Goal: Task Accomplishment & Management: Use online tool/utility

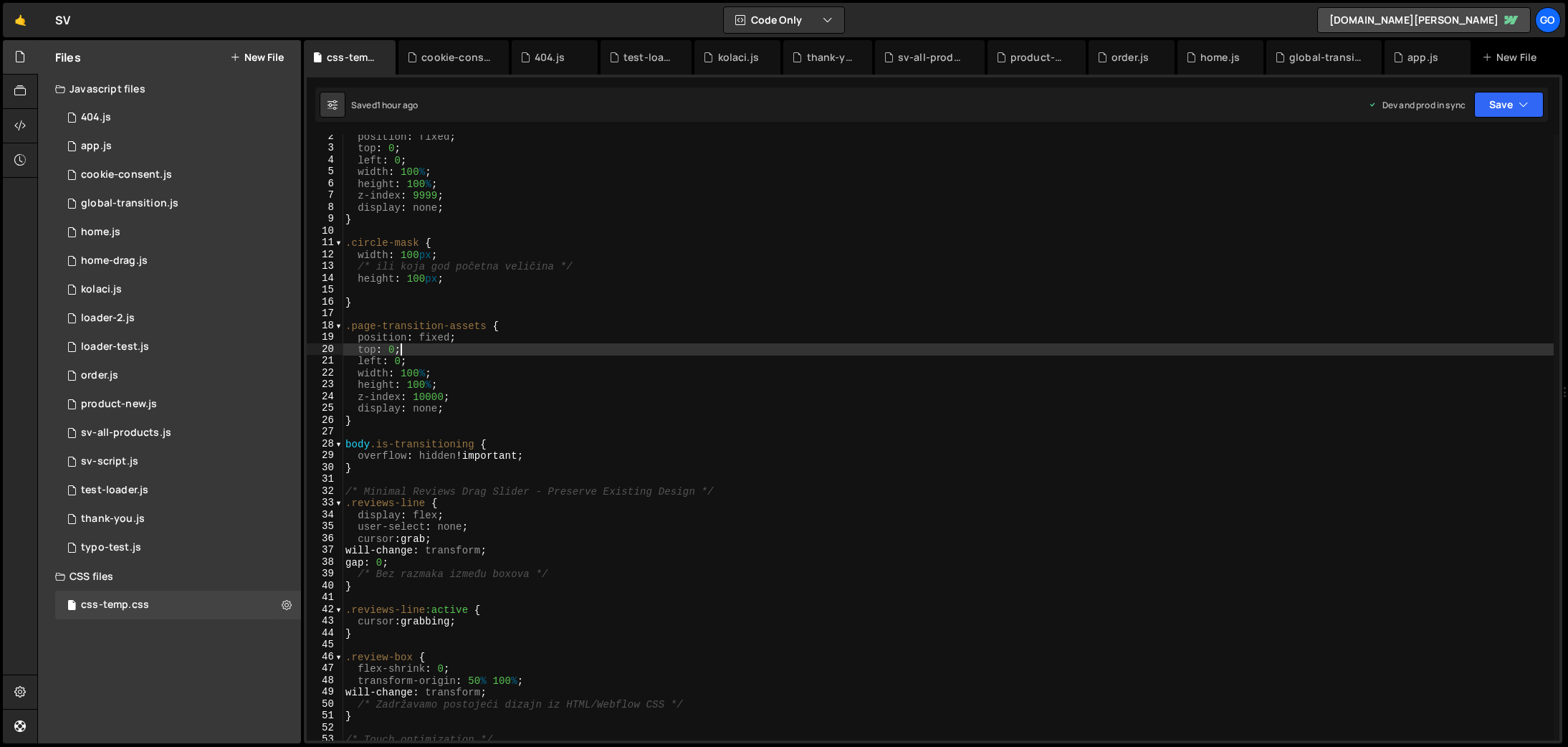
scroll to position [17, 0]
click at [1303, 65] on div "global-transition.js" at bounding box center [1324, 57] width 116 height 35
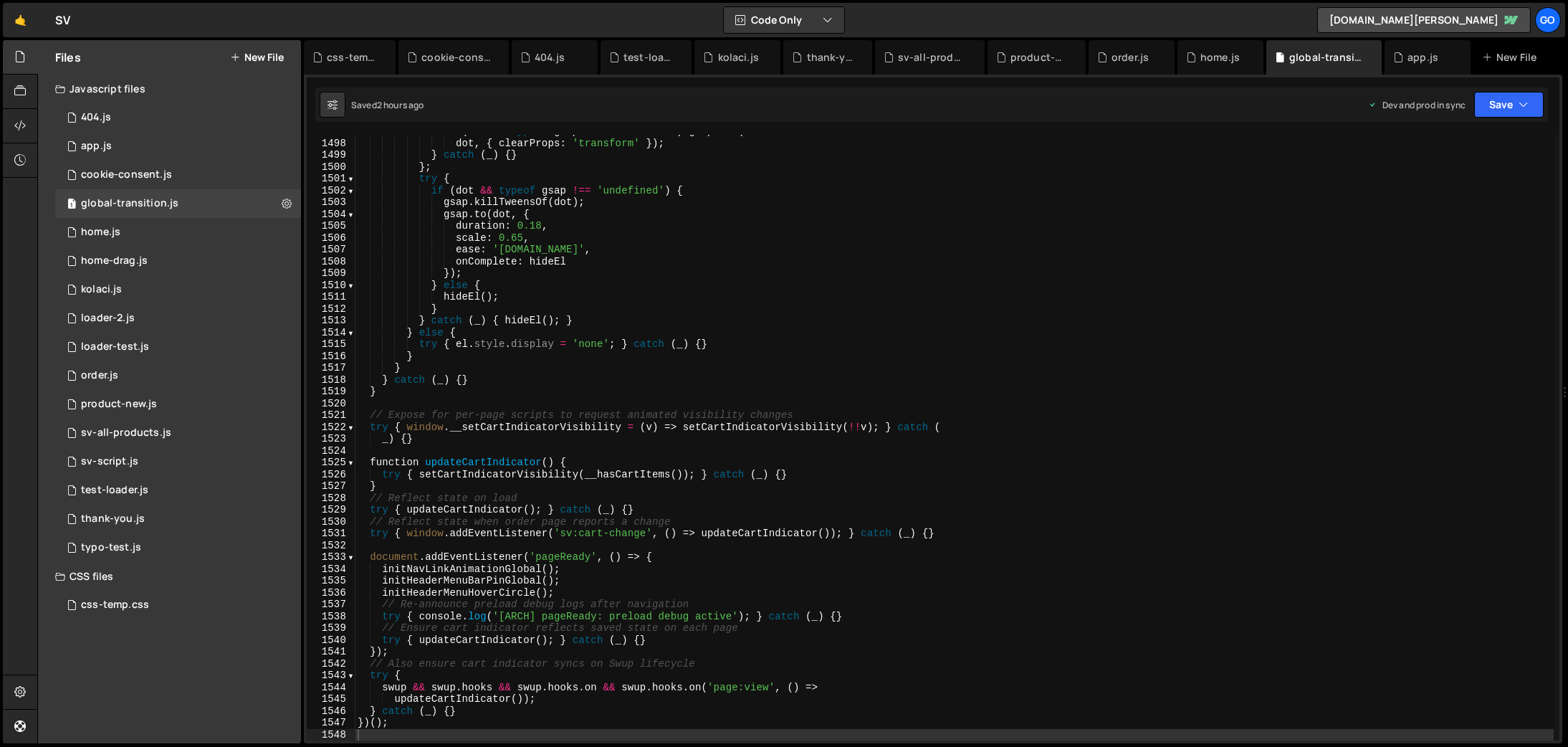
click at [1123, 319] on div "if ( dot && typeof gsap !== 'undefined' ) gsap . set ( dot , { clearProps : 'tr…" at bounding box center [954, 440] width 1199 height 629
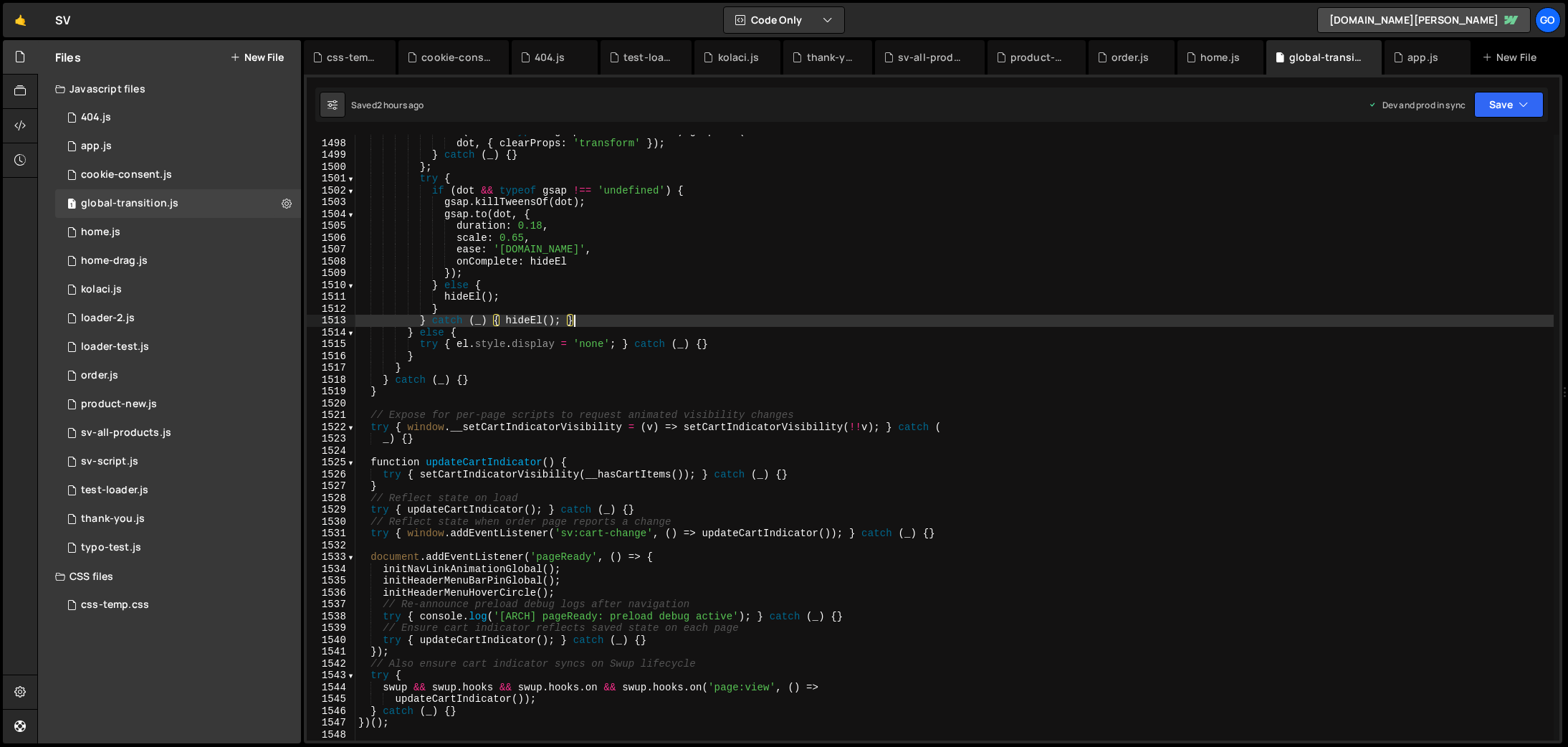
type textarea "})();"
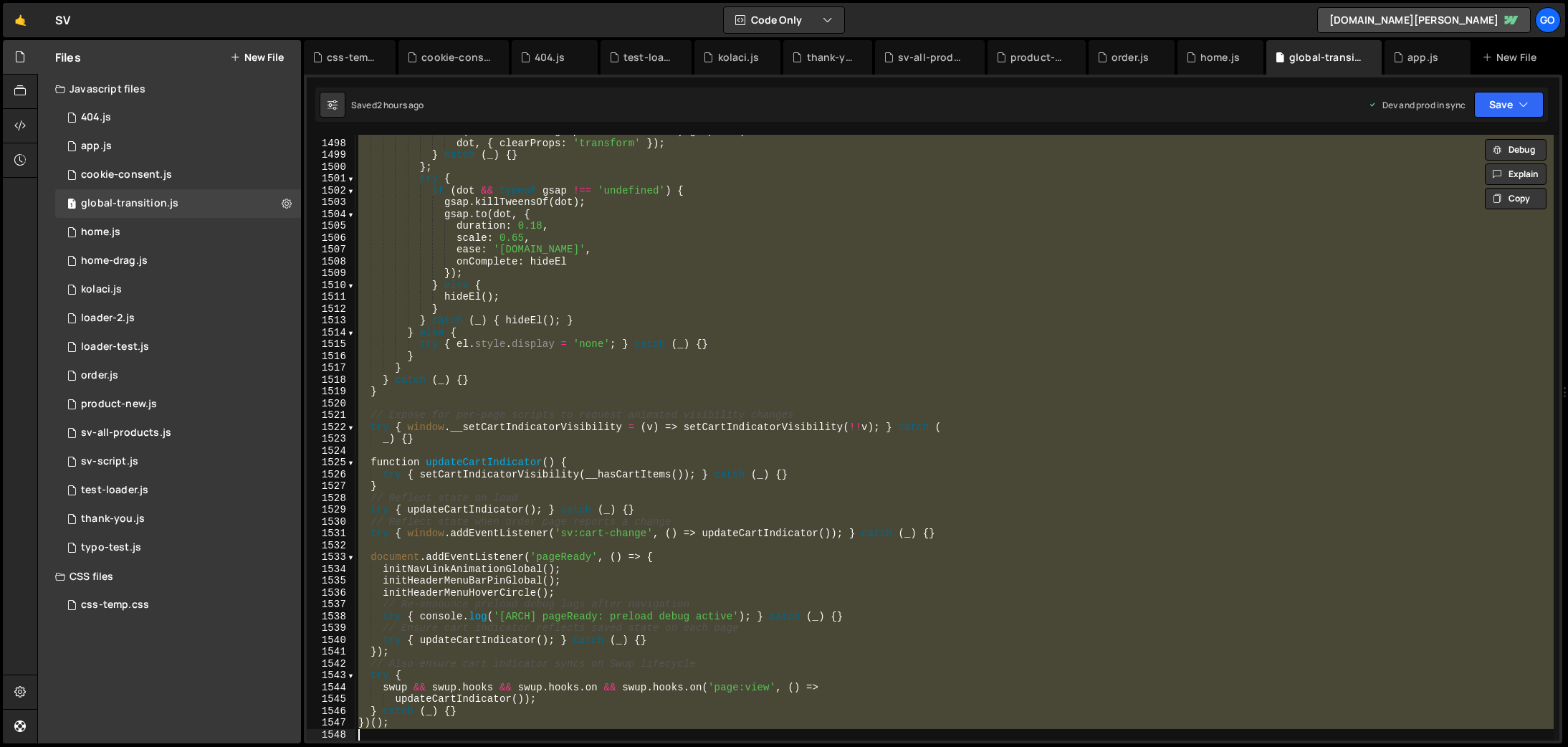
paste textarea
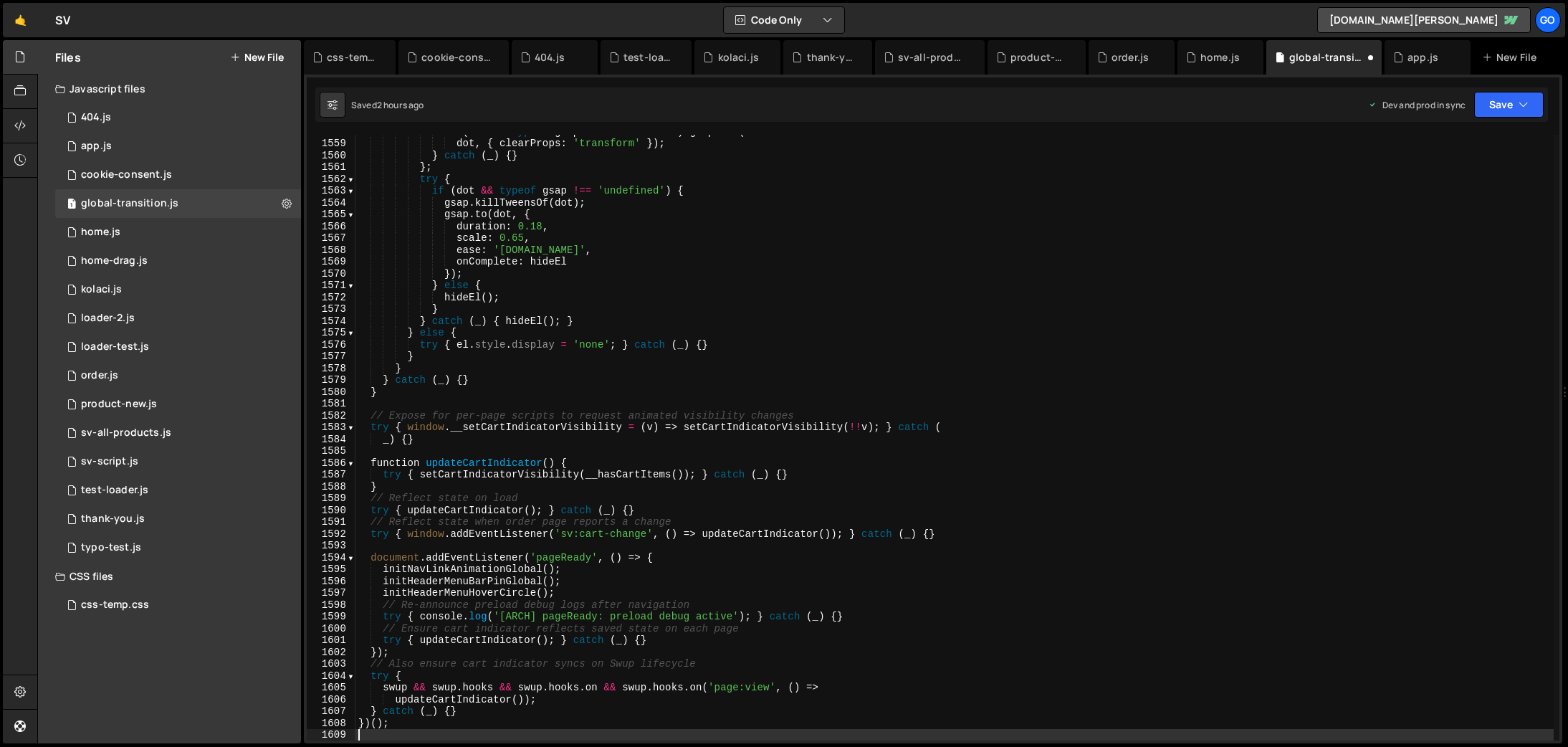
scroll to position [18428, 0]
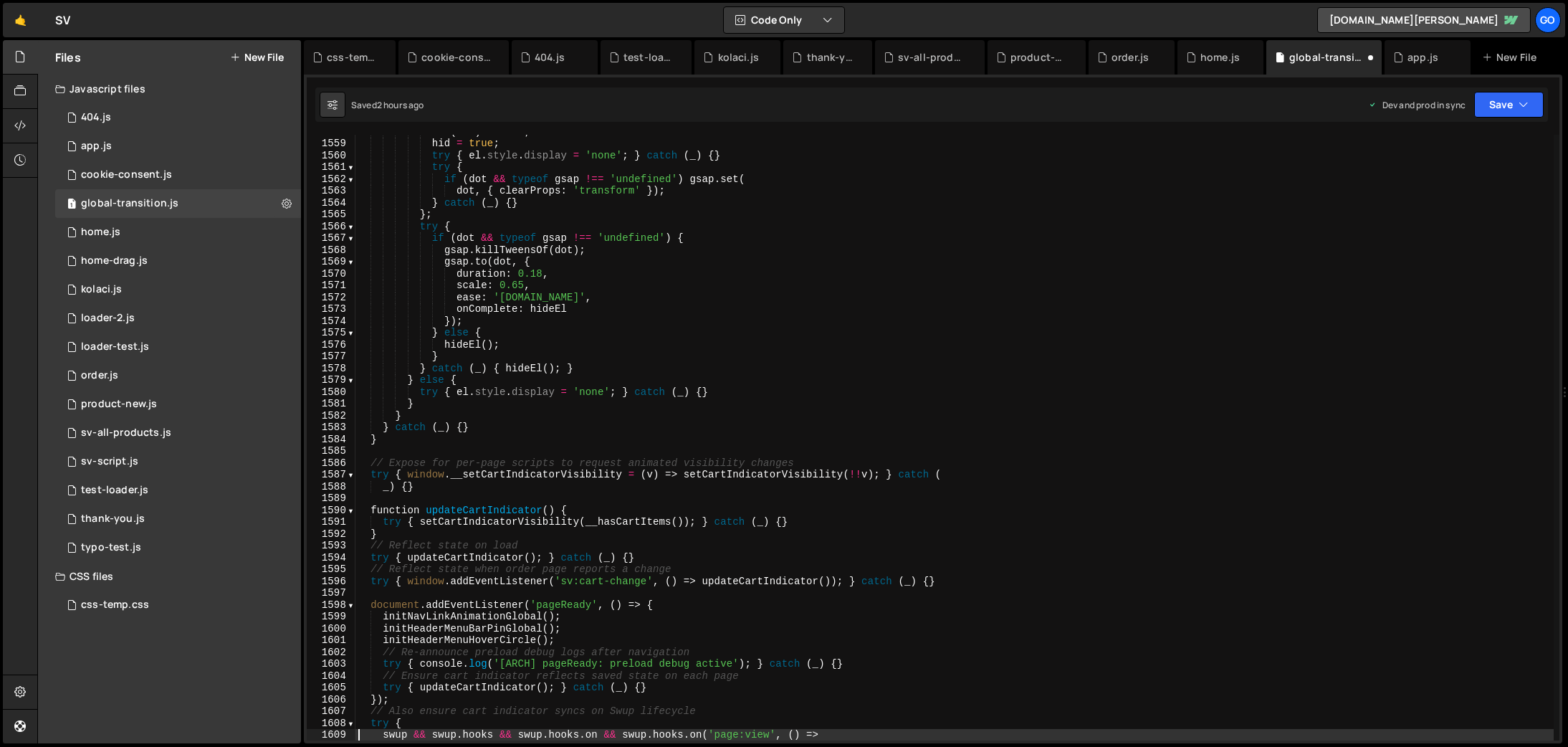
type textarea "swup && swup.hooks && swup.hooks.on && swup.hooks.on('page:view', () =>"
click at [924, 61] on div "sv-all-products.js" at bounding box center [933, 57] width 70 height 14
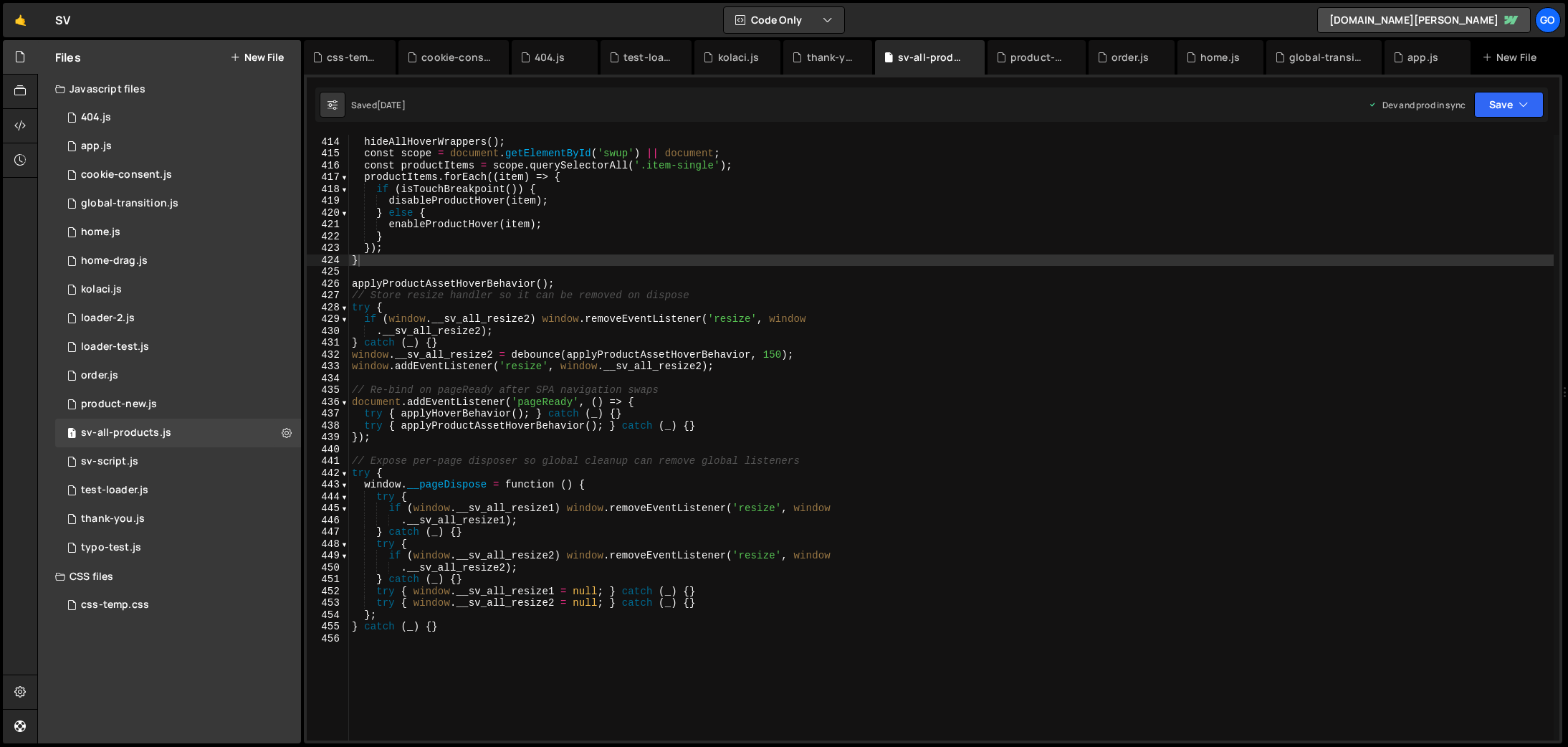
scroll to position [4885, 0]
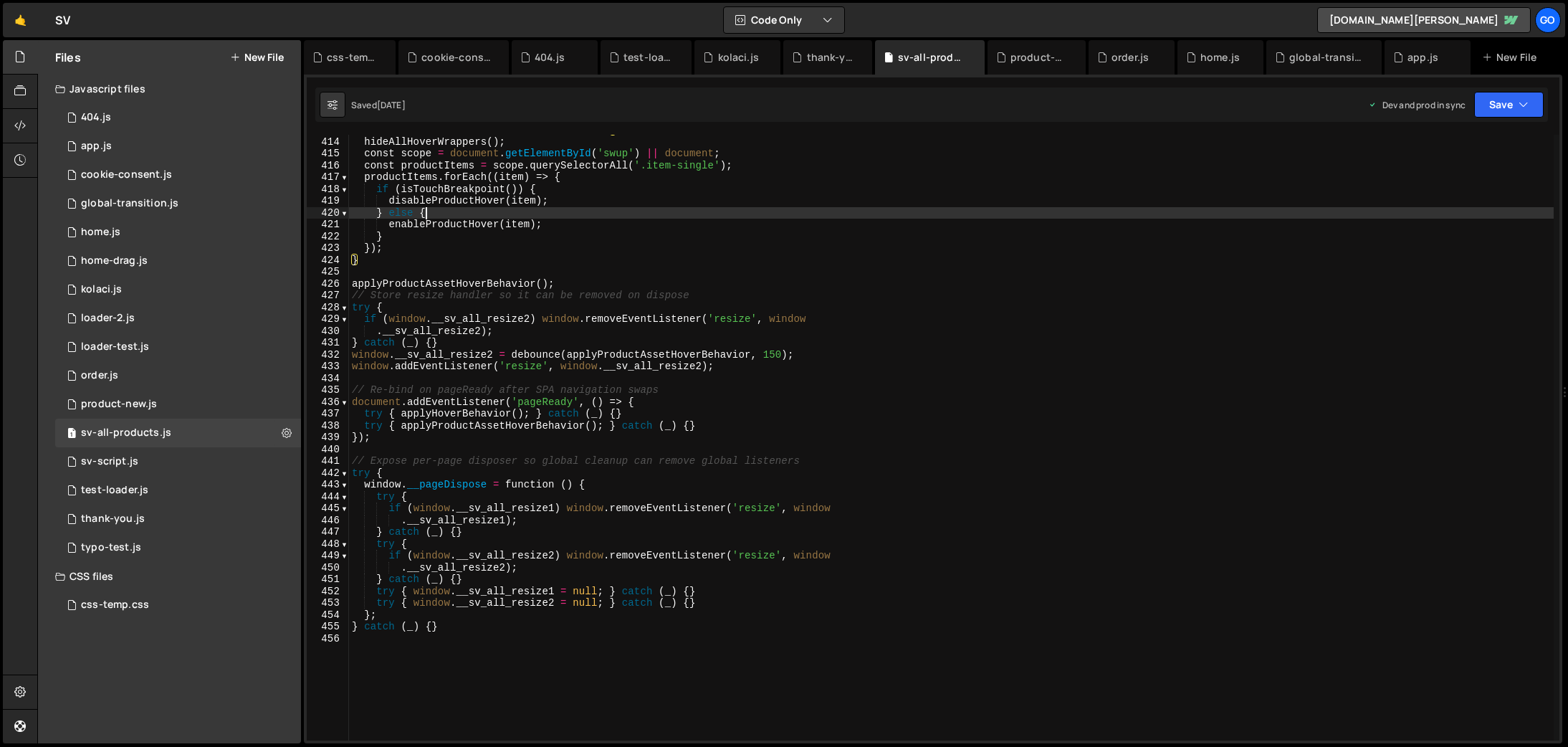
click at [904, 217] on div "function applyProductAssetHoverBehavior ( ) { hideAllHoverWrappers ( ) ; const …" at bounding box center [951, 438] width 1204 height 629
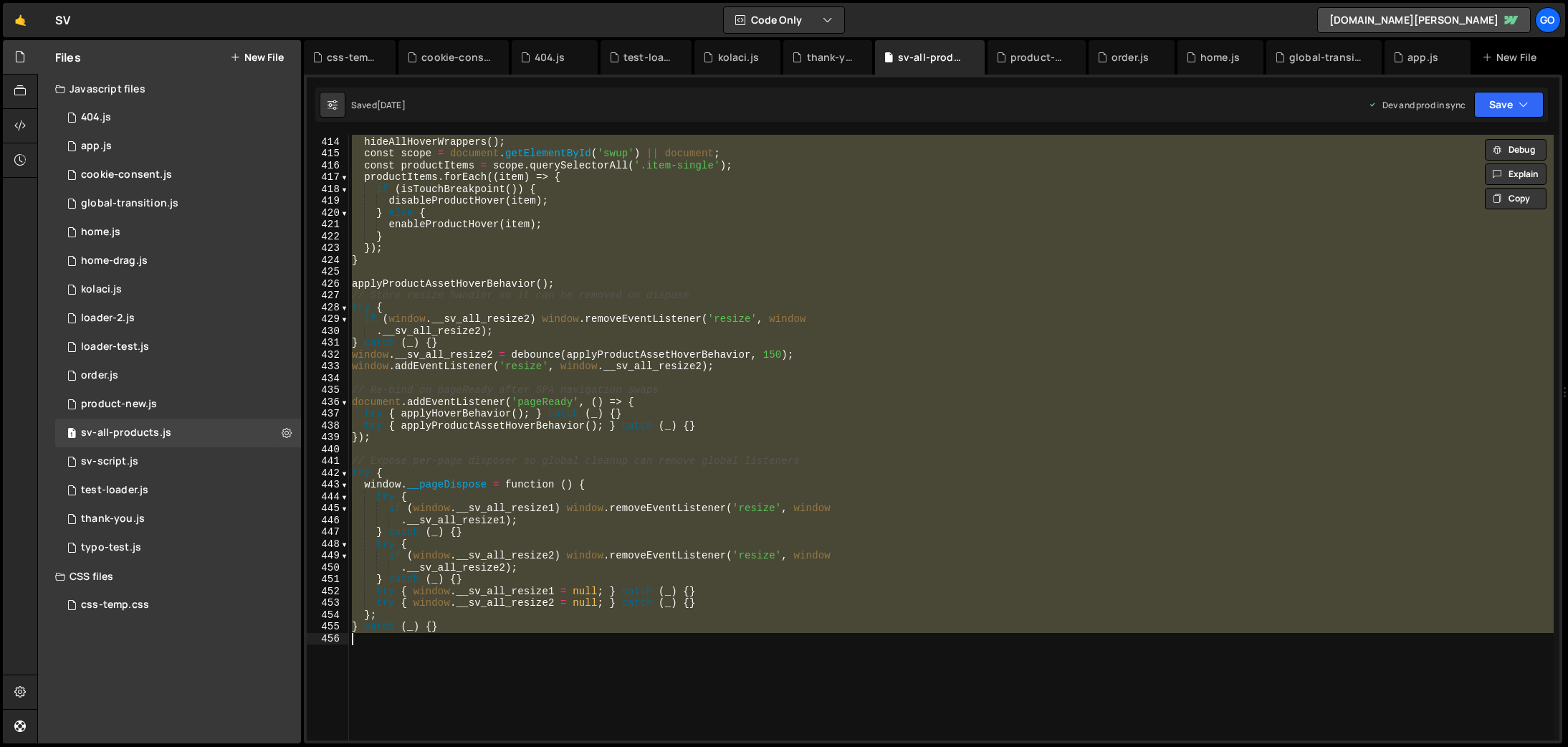
click at [754, 389] on div "function applyProductAssetHoverBehavior ( ) { hideAllHoverWrappers ( ) ; const …" at bounding box center [951, 437] width 1204 height 605
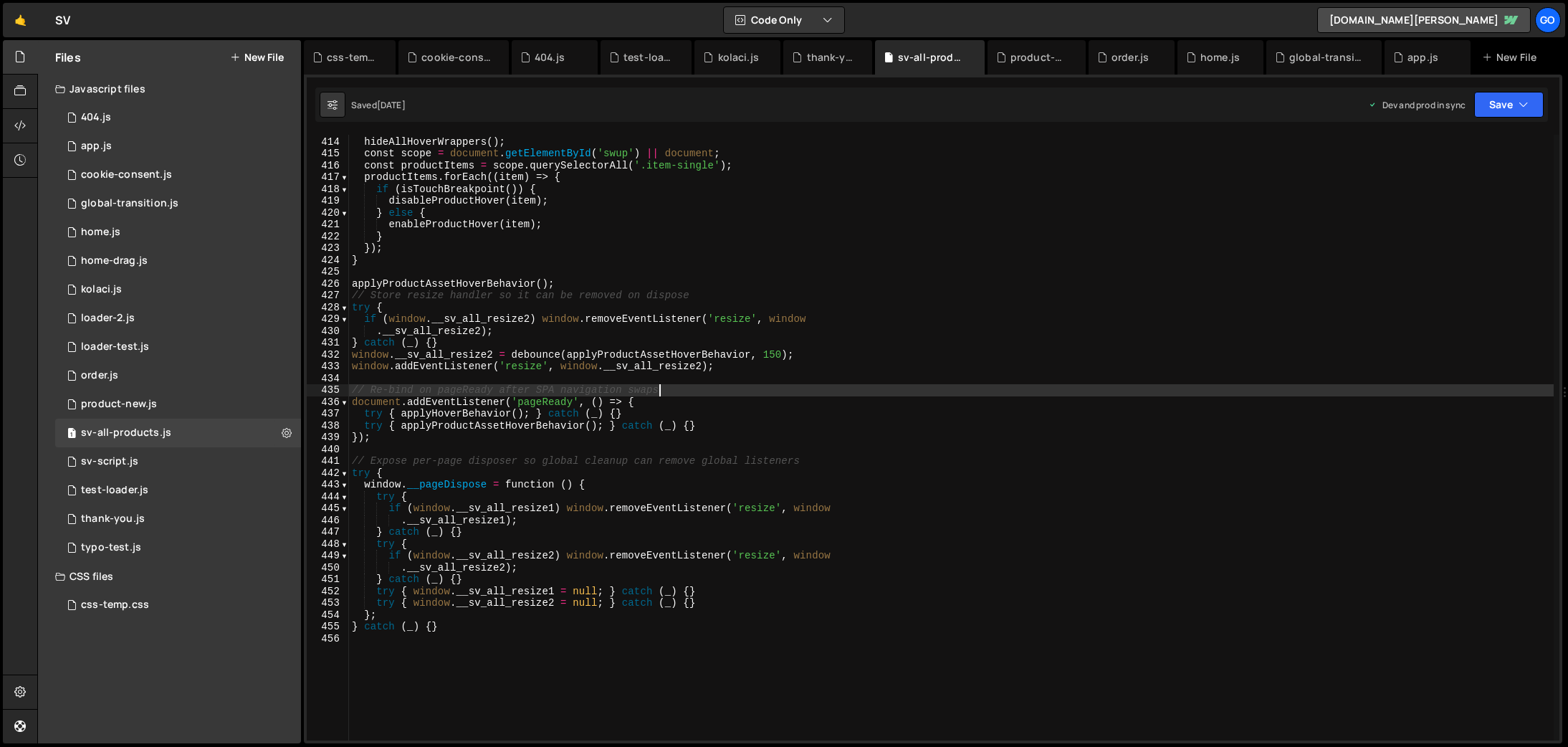
type textarea "} catch (_) {}"
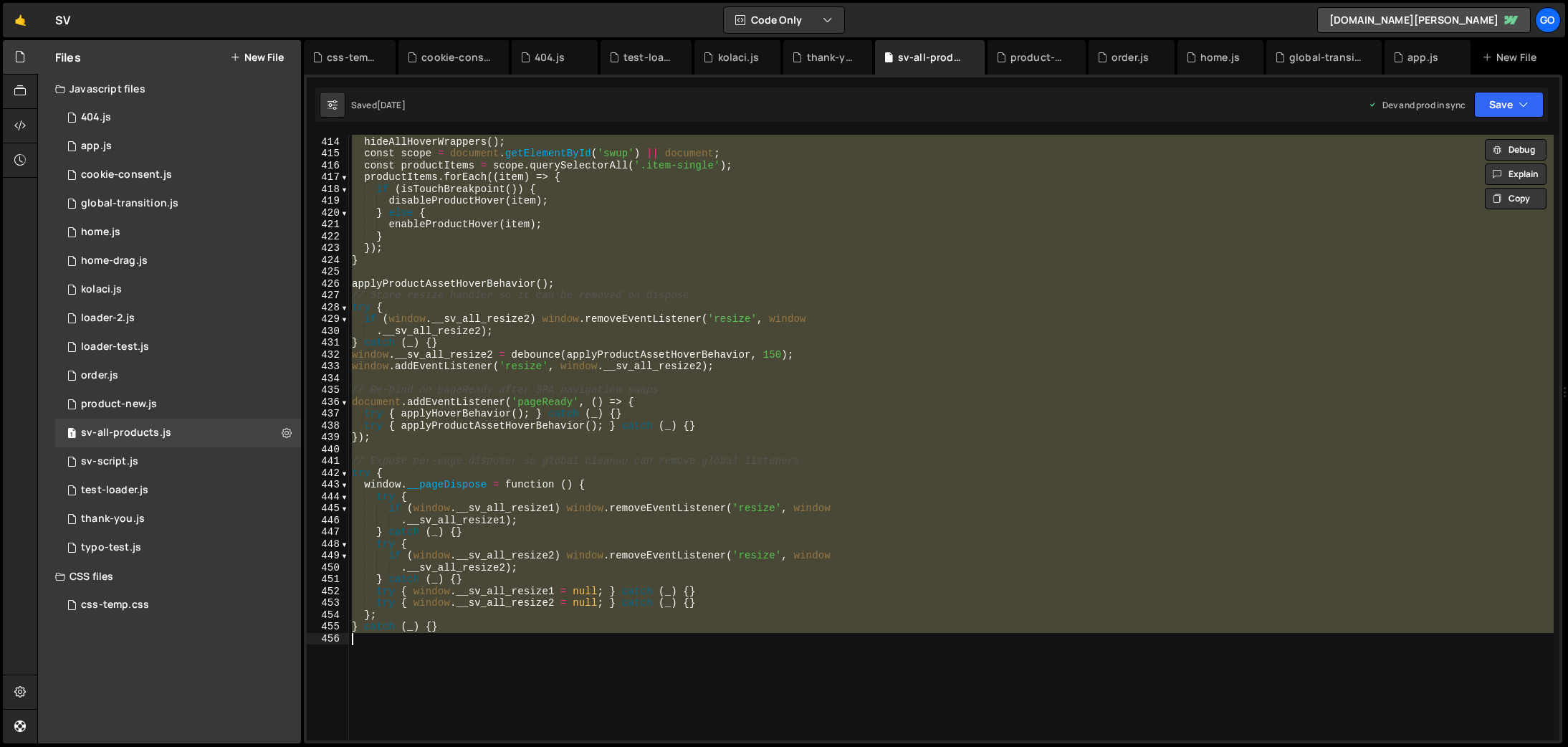
paste textarea
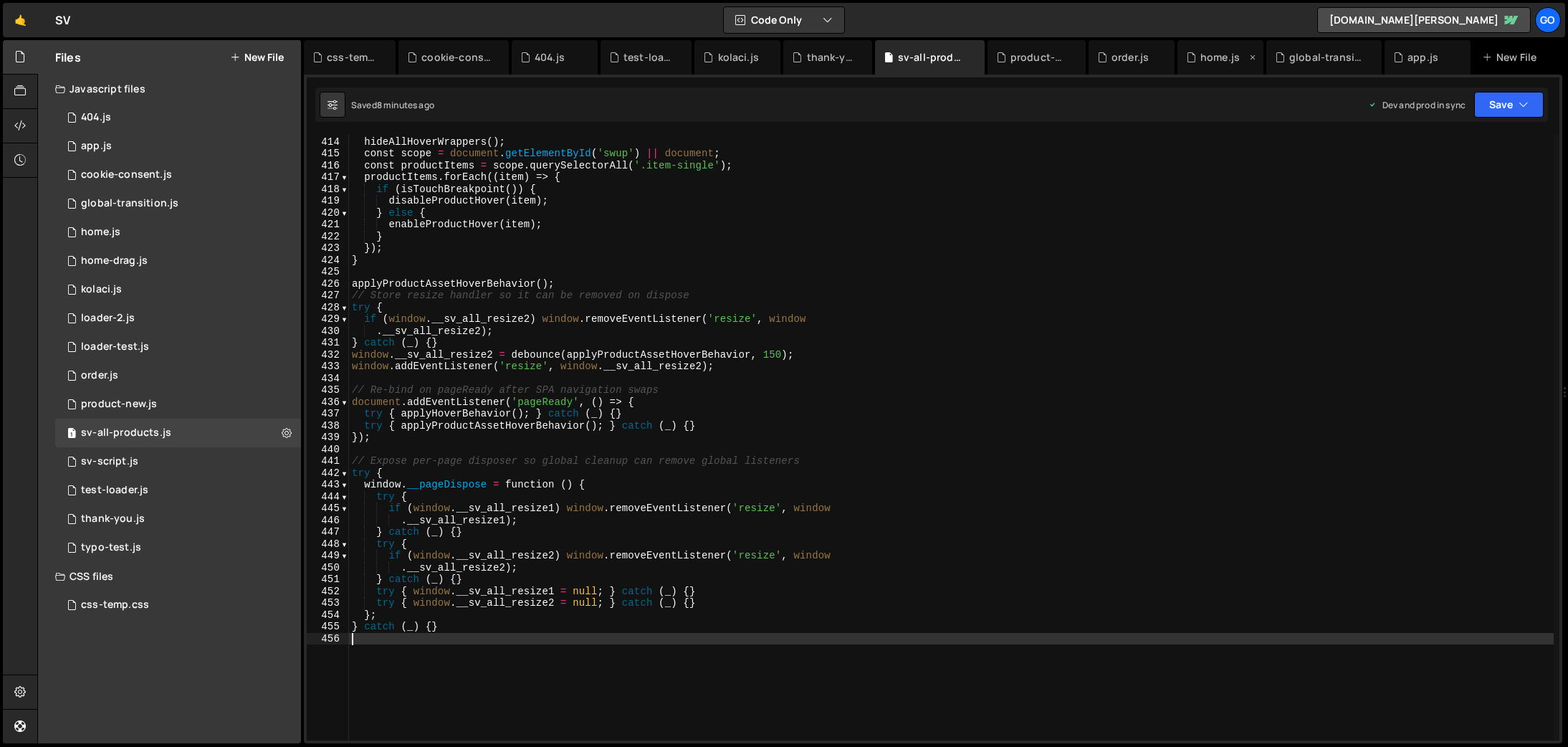
click at [1214, 59] on div "home.js" at bounding box center [1220, 57] width 40 height 14
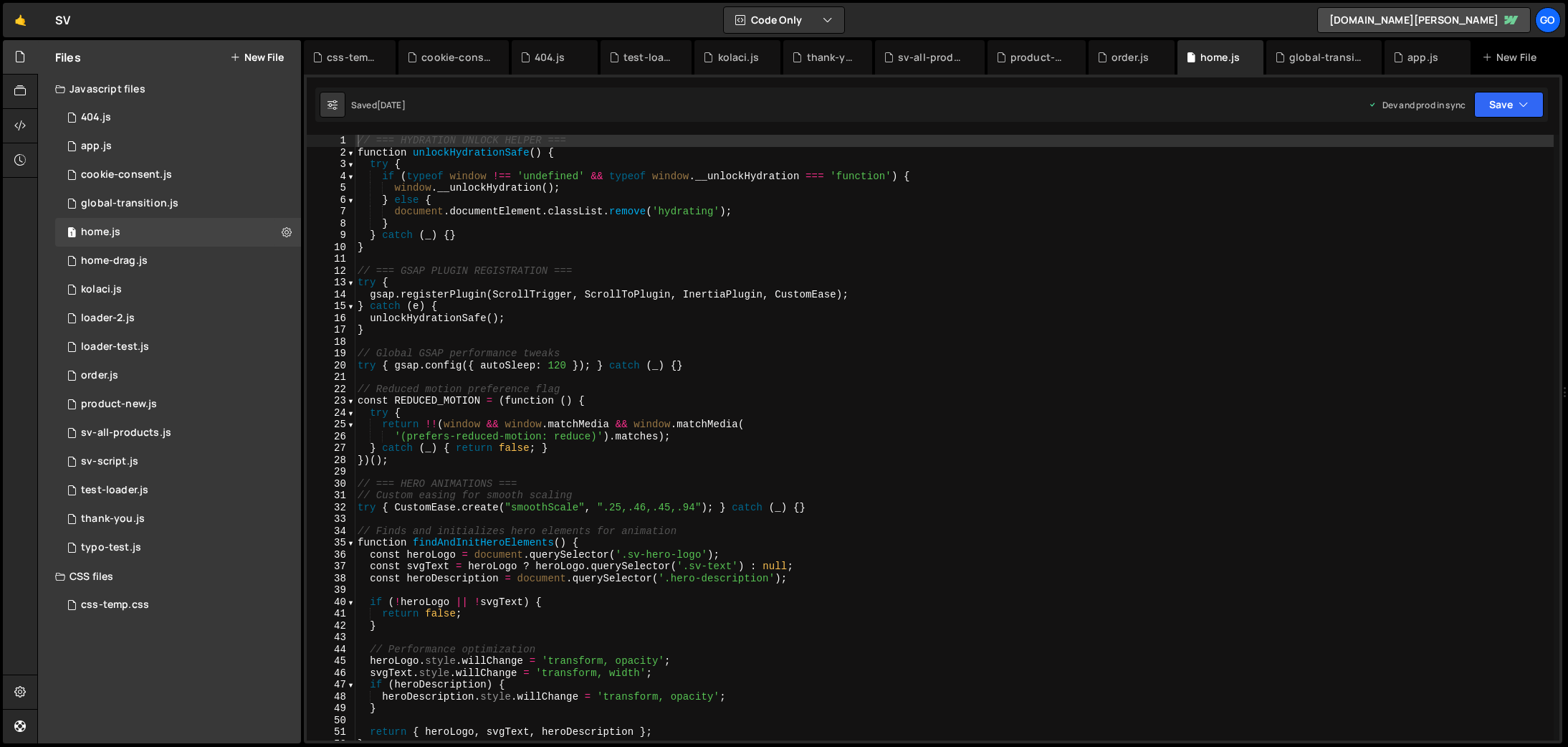
click at [1115, 218] on div "// === HYDRATION UNLOCK HELPER === function unlockHydrationSafe ( ) { try { if …" at bounding box center [954, 449] width 1199 height 629
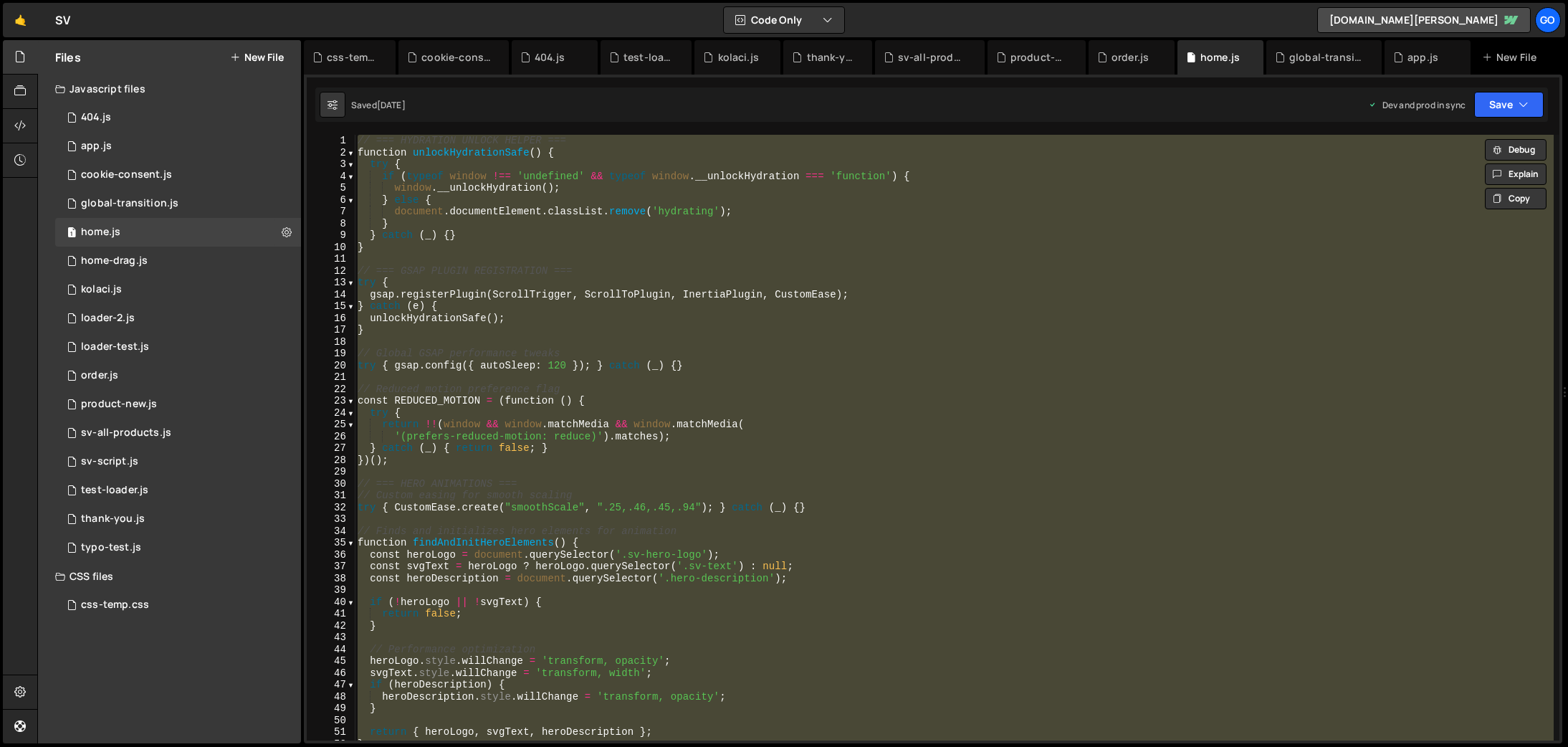
click at [623, 299] on div "// === HYDRATION UNLOCK HELPER === function unlockHydrationSafe ( ) { try { if …" at bounding box center [954, 437] width 1199 height 605
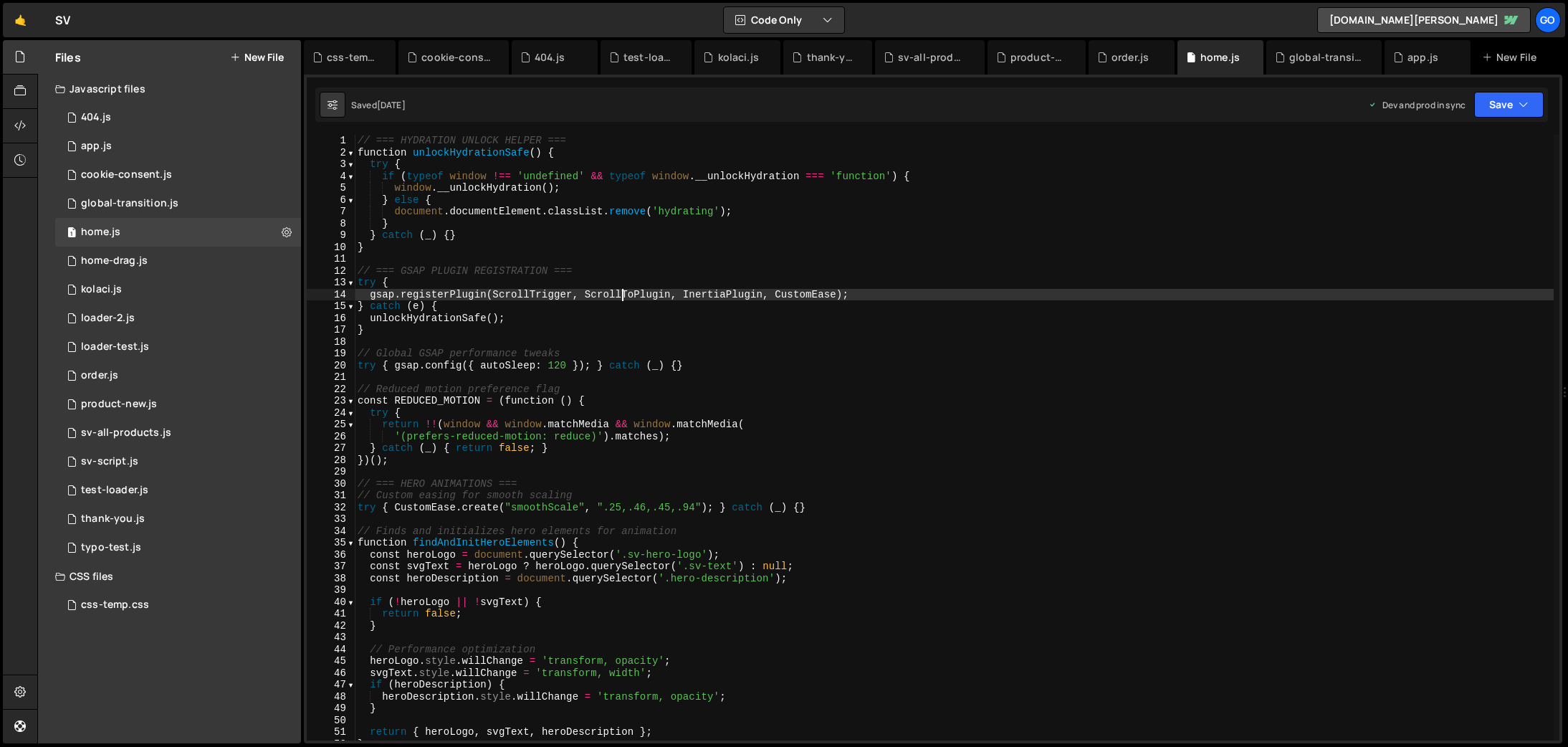
type textarea "}"
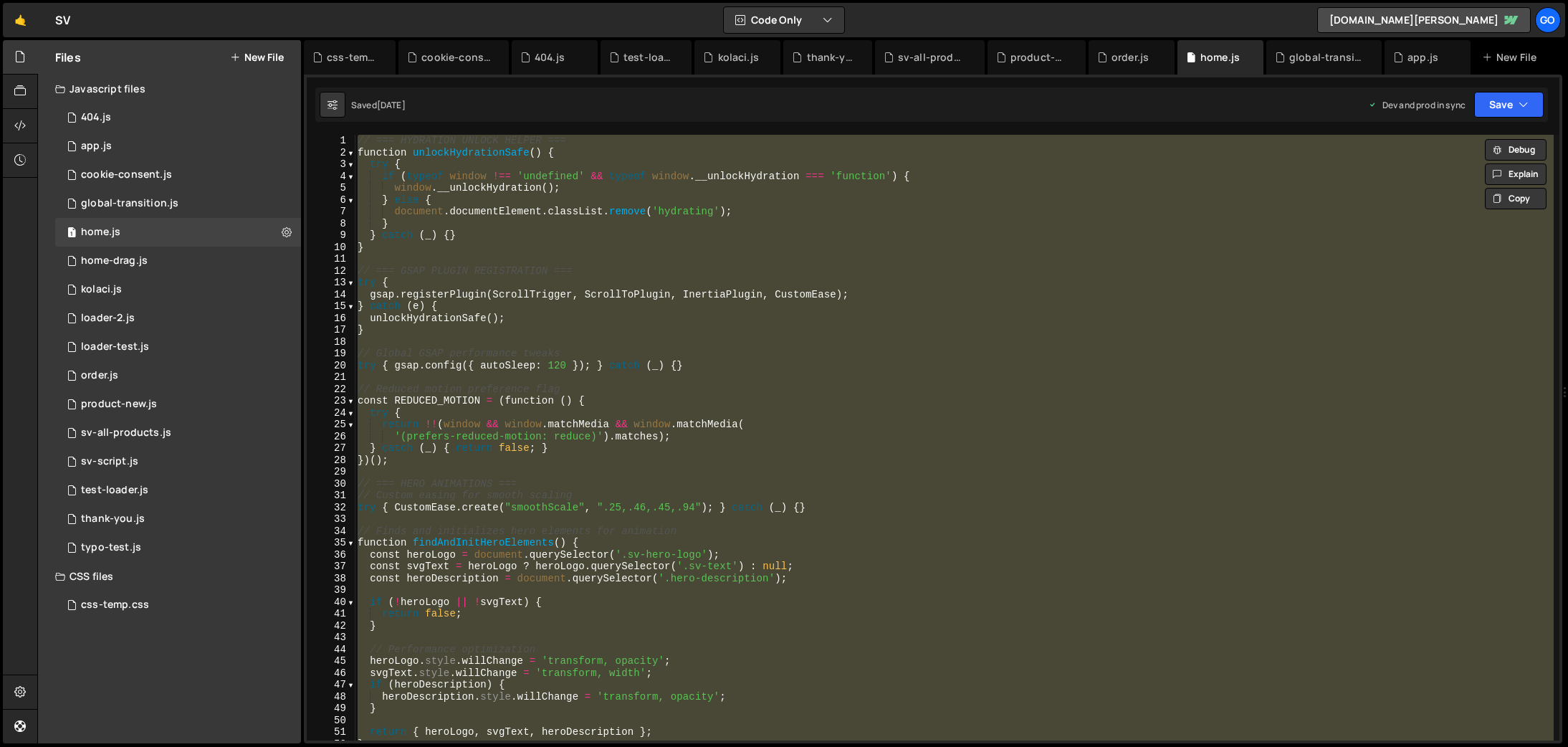
paste textarea
